Goal: Find specific page/section: Find specific page/section

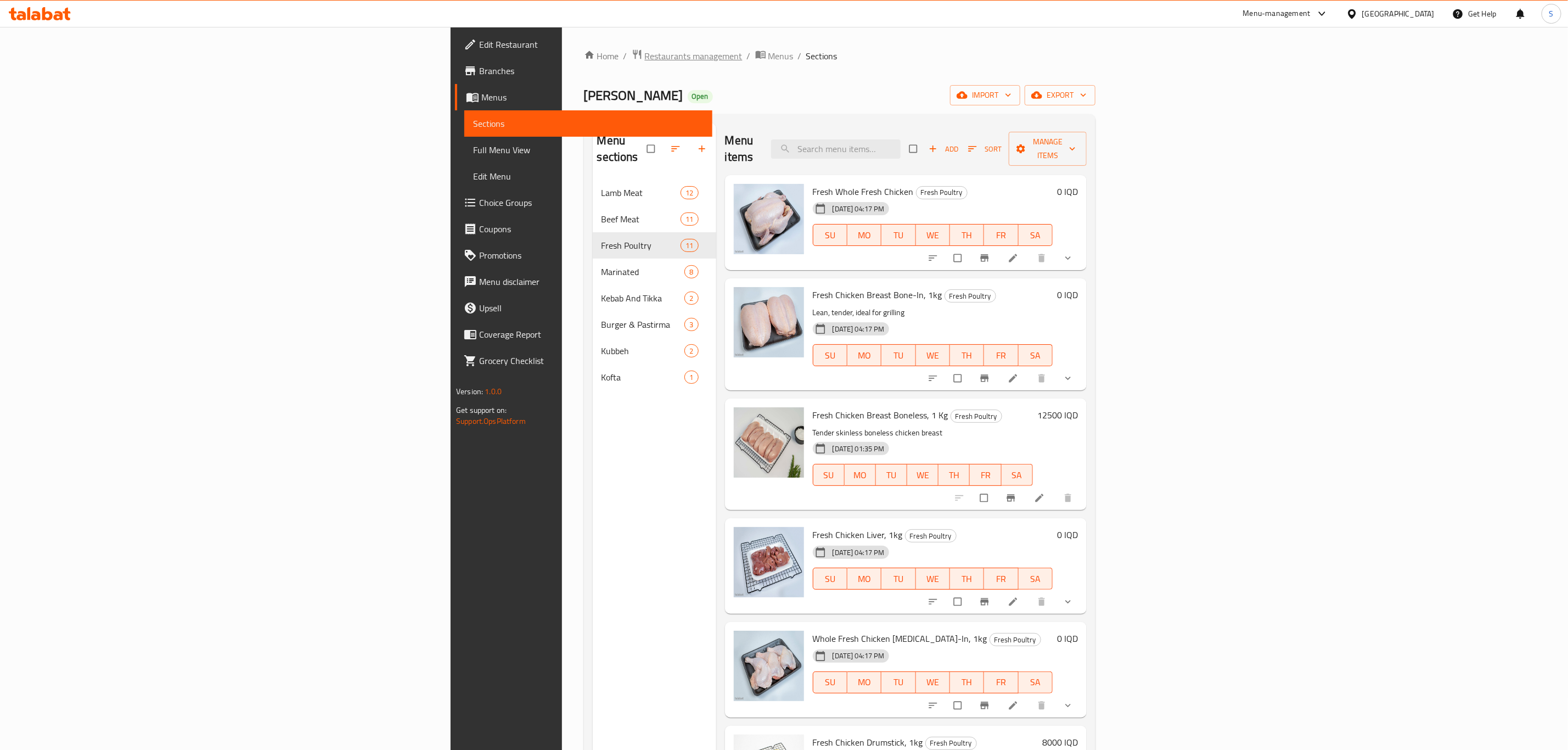
click at [645, 51] on span "Restaurants management" at bounding box center [693, 55] width 98 height 13
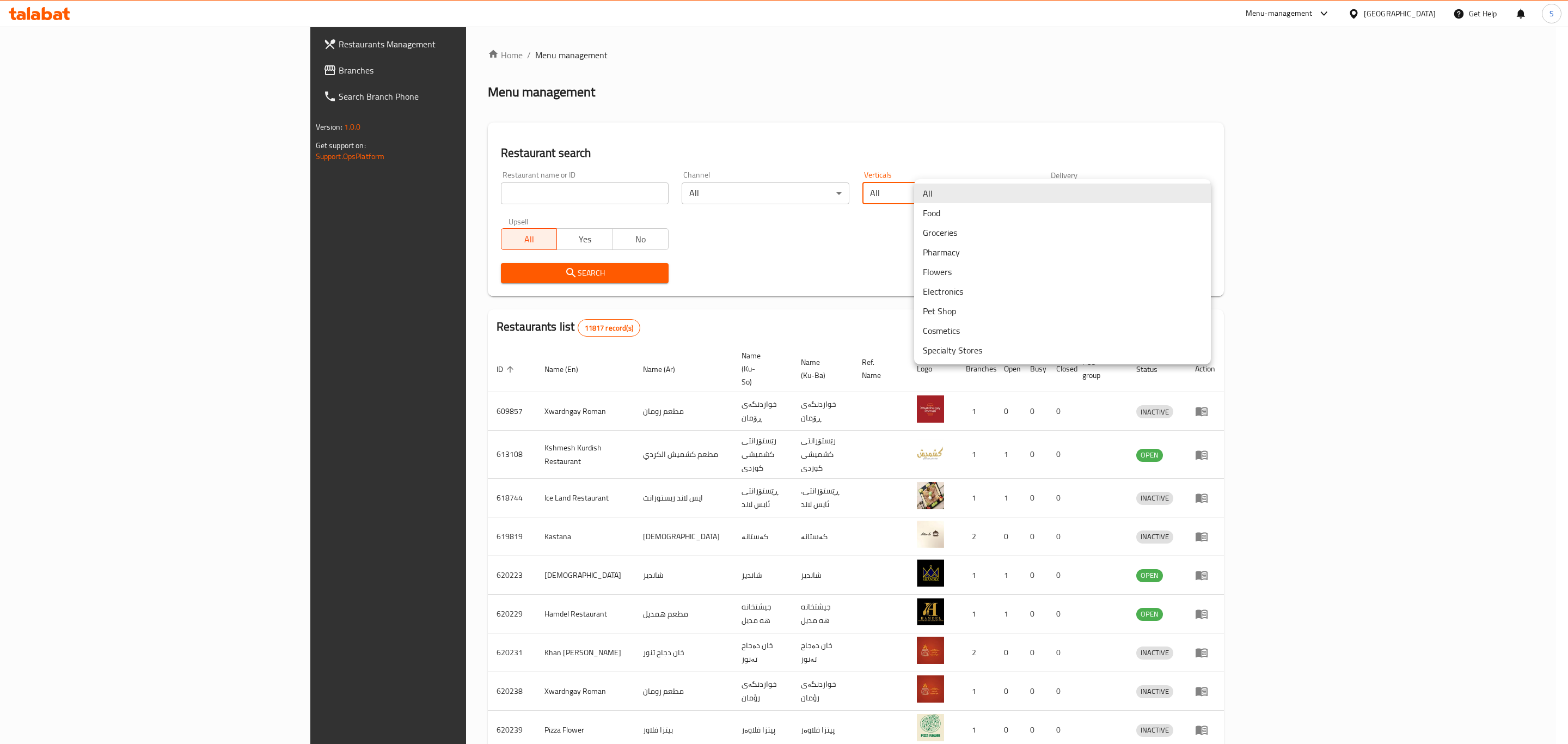
drag, startPoint x: 969, startPoint y: 192, endPoint x: 1021, endPoint y: 223, distance: 60.5
click at [1021, 223] on body "​ Menu-management [GEOGRAPHIC_DATA] Get Help S Restaurants Management Branches …" at bounding box center [784, 385] width 1568 height 717
click at [1021, 223] on li "Groceries" at bounding box center [1063, 233] width 297 height 20
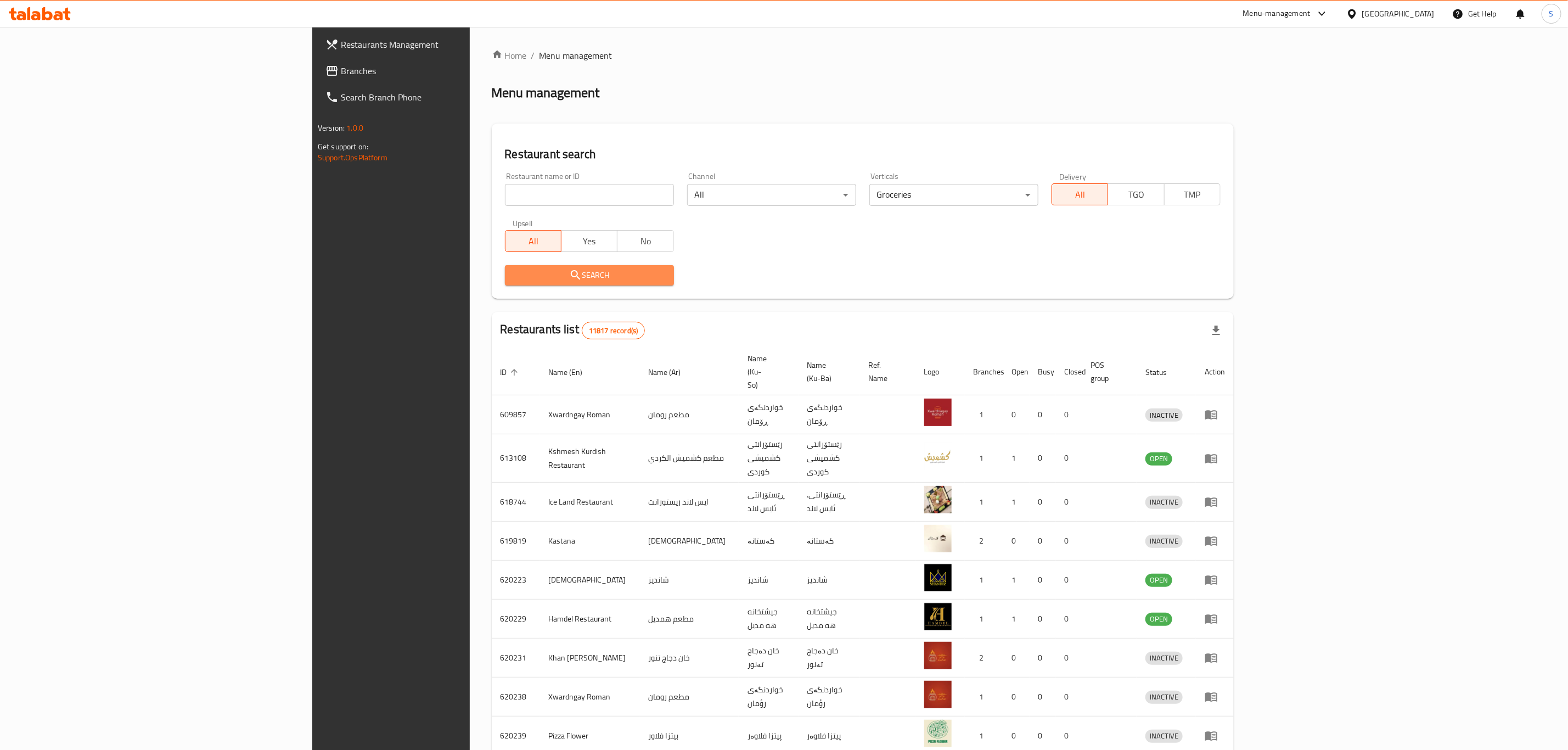
click at [557, 268] on span "Search" at bounding box center [589, 275] width 151 height 14
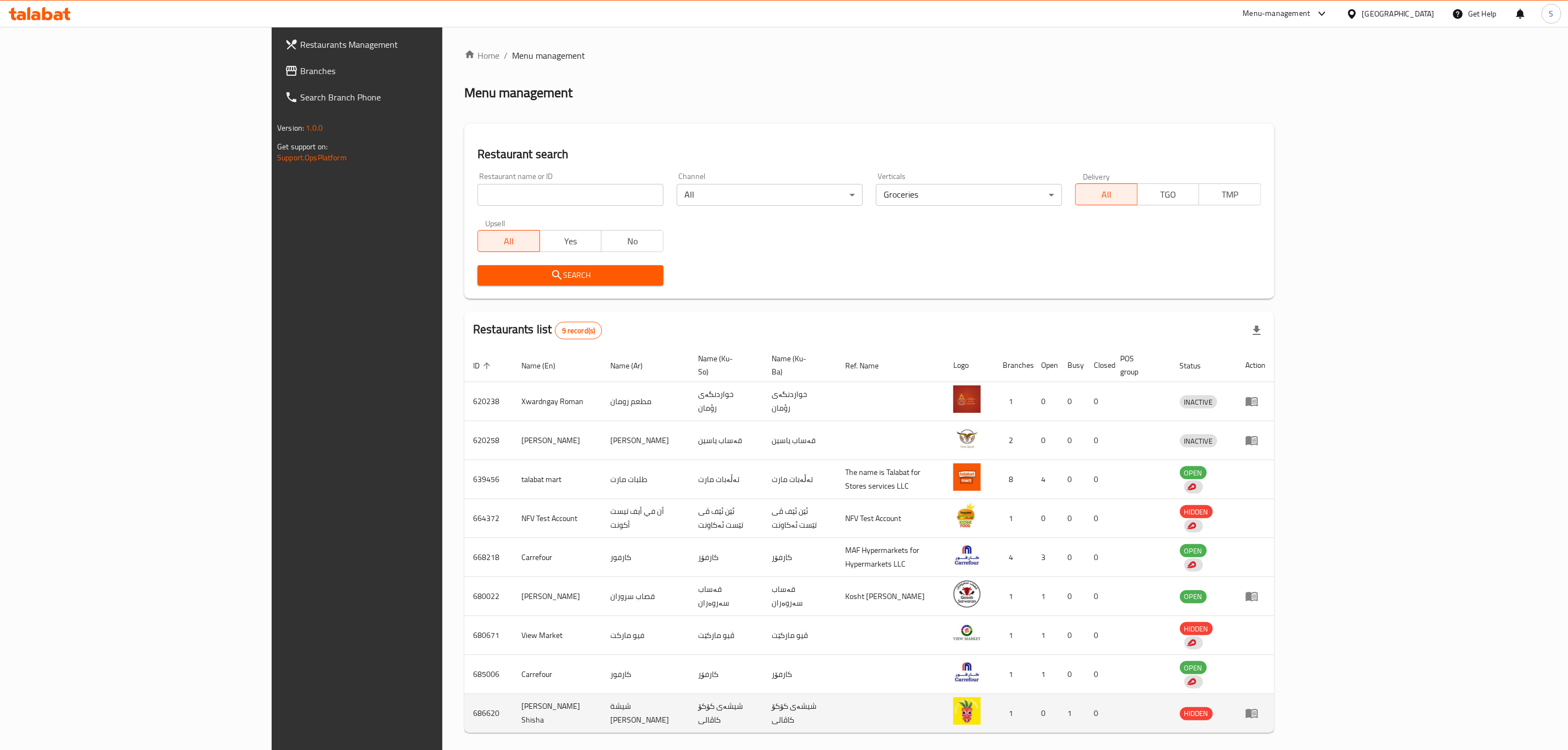
click at [464, 699] on td "686620" at bounding box center [488, 713] width 49 height 39
copy td "686620"
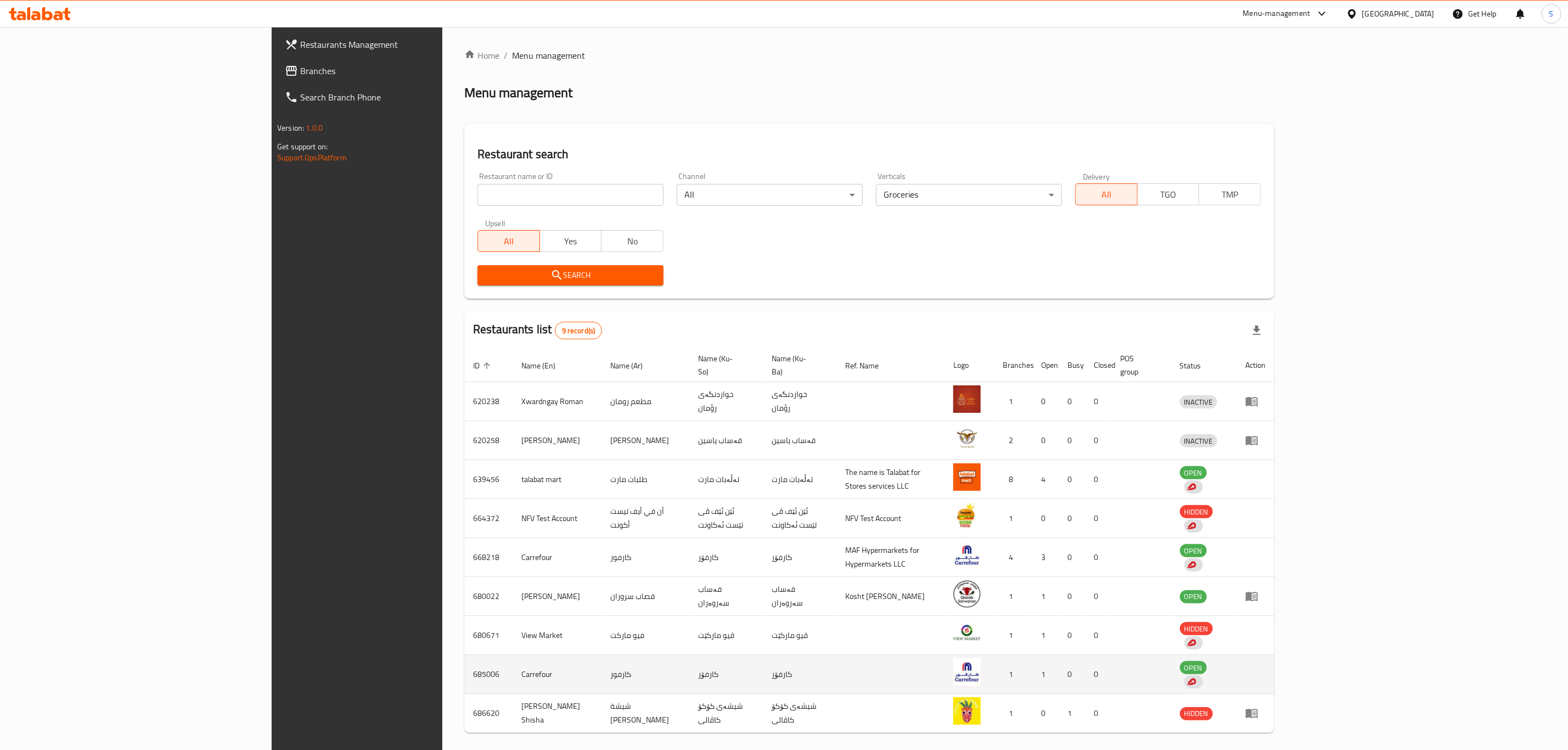
click at [464, 665] on td "685006" at bounding box center [488, 674] width 49 height 39
copy td "685006"
